Goal: Task Accomplishment & Management: Use online tool/utility

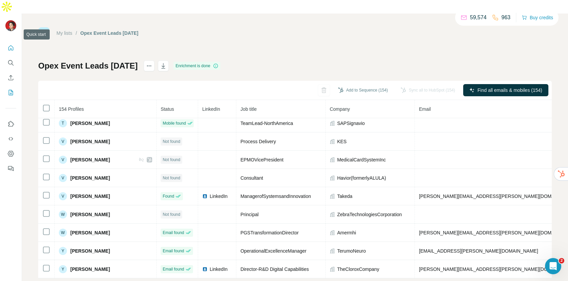
click at [9, 45] on icon "Quick start" at bounding box center [10, 48] width 7 height 7
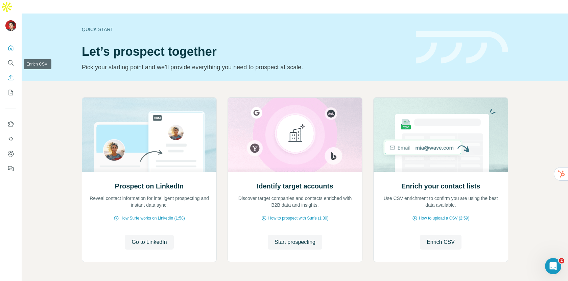
click at [10, 74] on icon "Enrich CSV" at bounding box center [10, 77] width 7 height 7
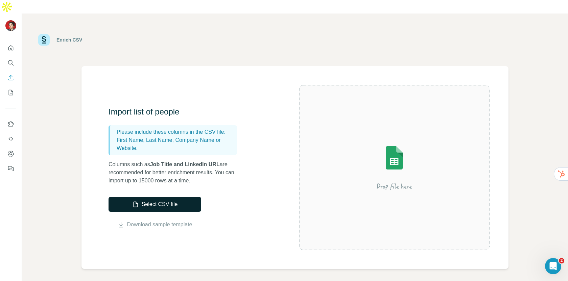
click at [153, 197] on button "Select CSV file" at bounding box center [155, 204] width 93 height 15
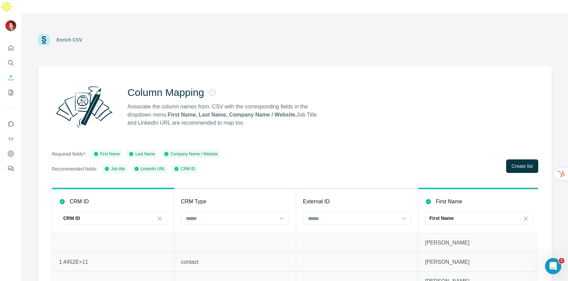
scroll to position [14, 0]
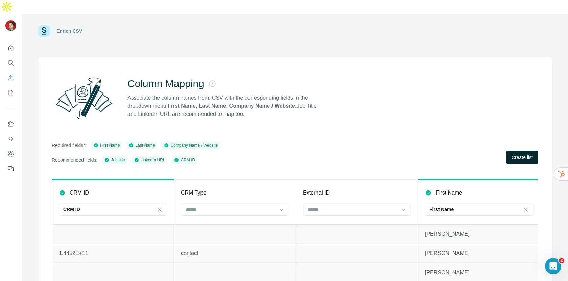
click at [512, 154] on span "Create list" at bounding box center [522, 157] width 21 height 7
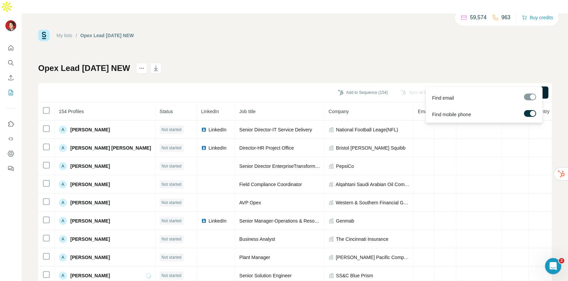
click at [490, 89] on span "Find all emails & mobiles (154)" at bounding box center [510, 92] width 65 height 7
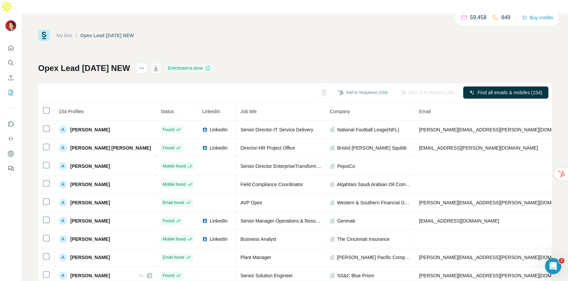
click at [153, 65] on icon "button" at bounding box center [156, 68] width 7 height 7
